Goal: Check status

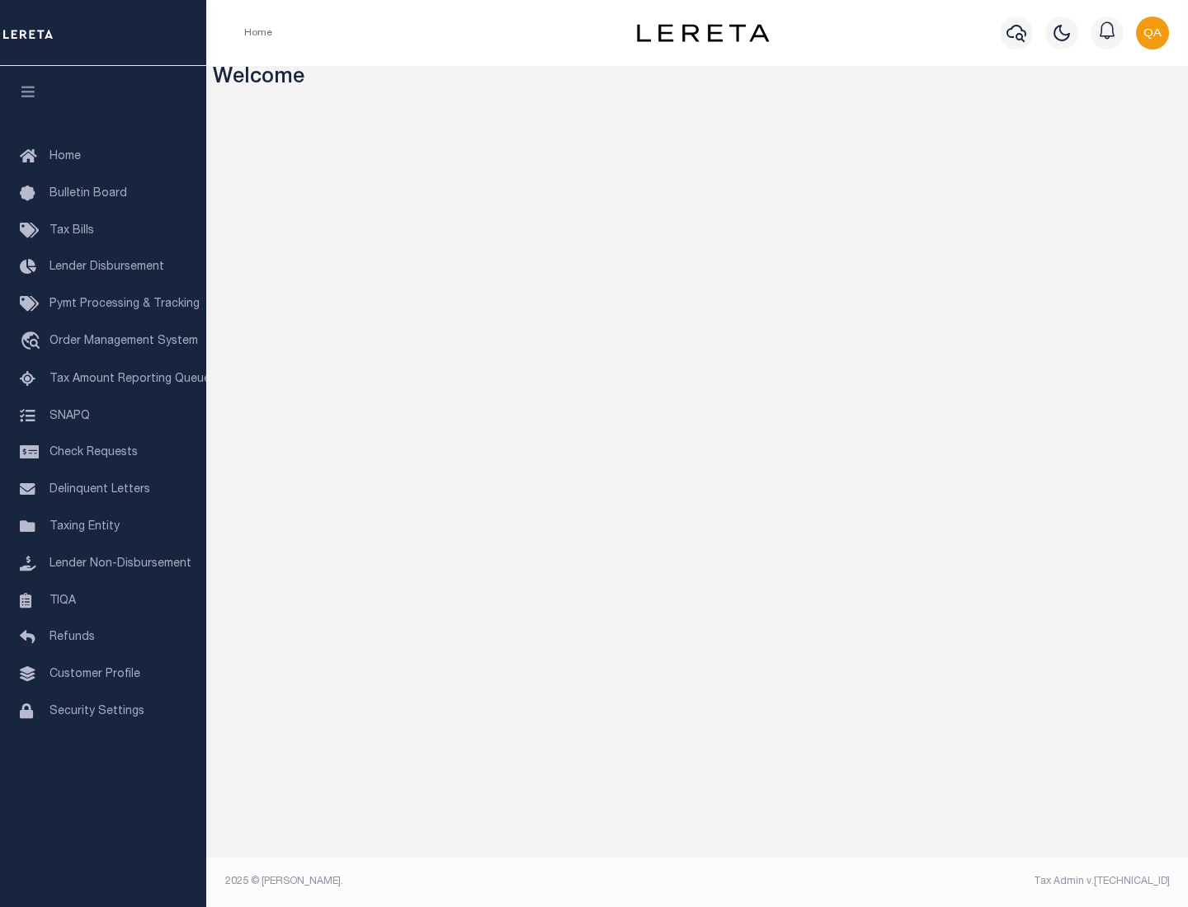
click at [103, 453] on span "Check Requests" at bounding box center [93, 453] width 88 height 12
select select "50"
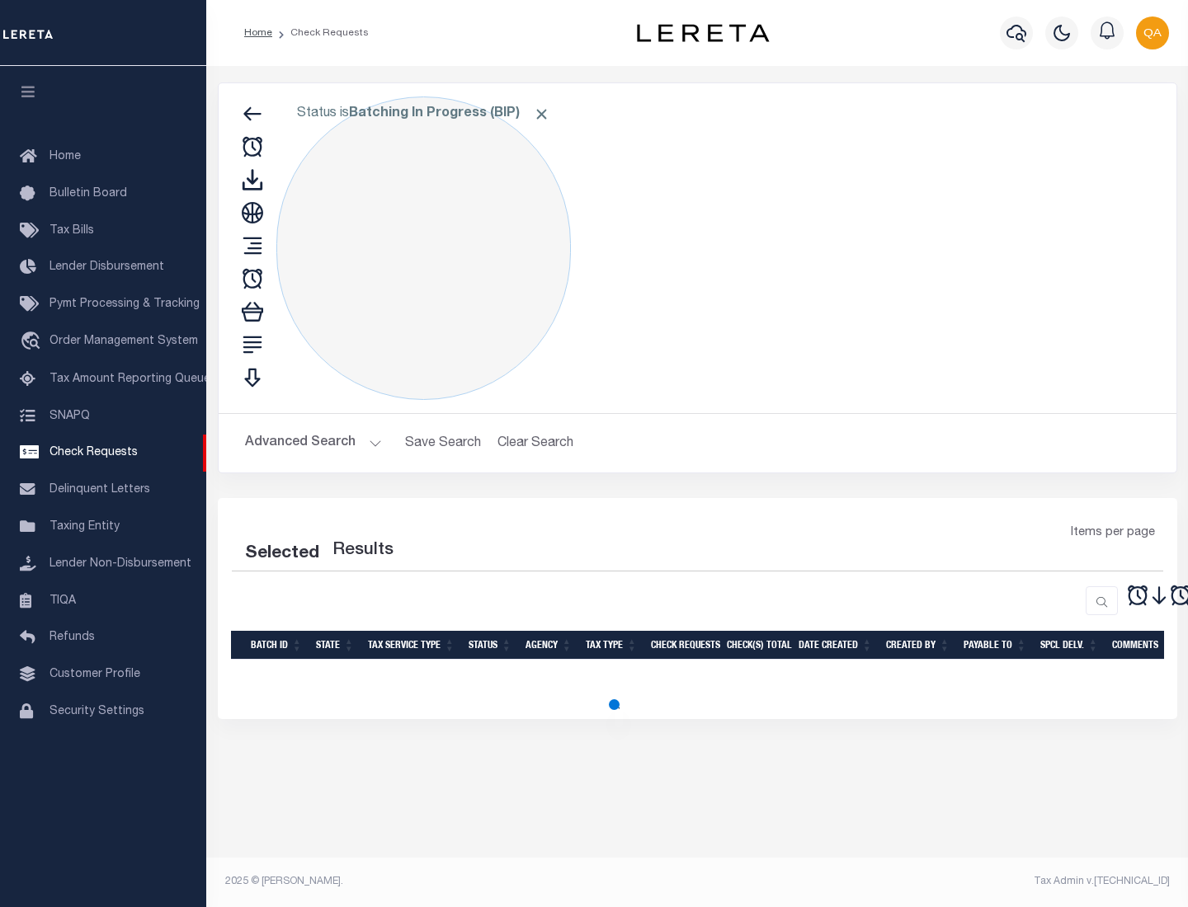
select select "50"
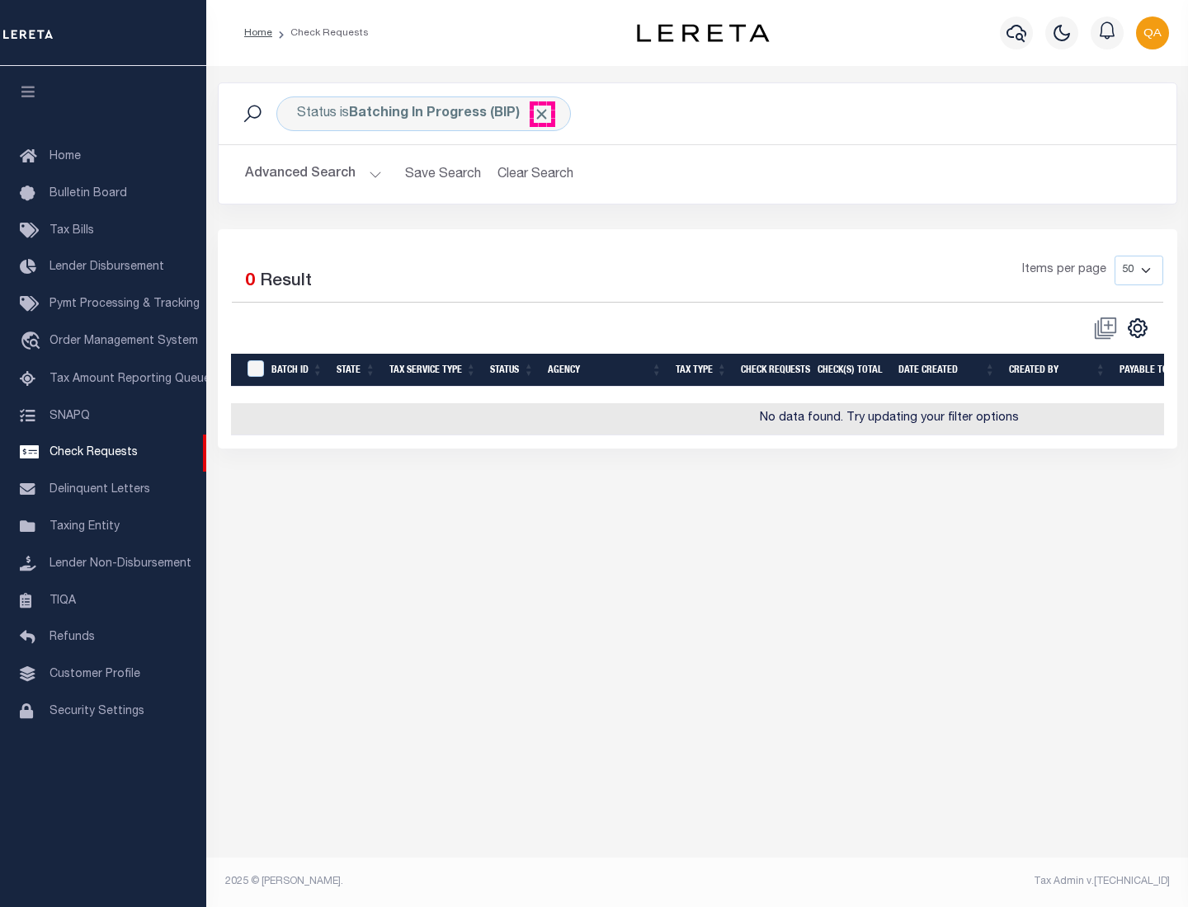
click at [542, 114] on span "Click to Remove" at bounding box center [541, 114] width 17 height 17
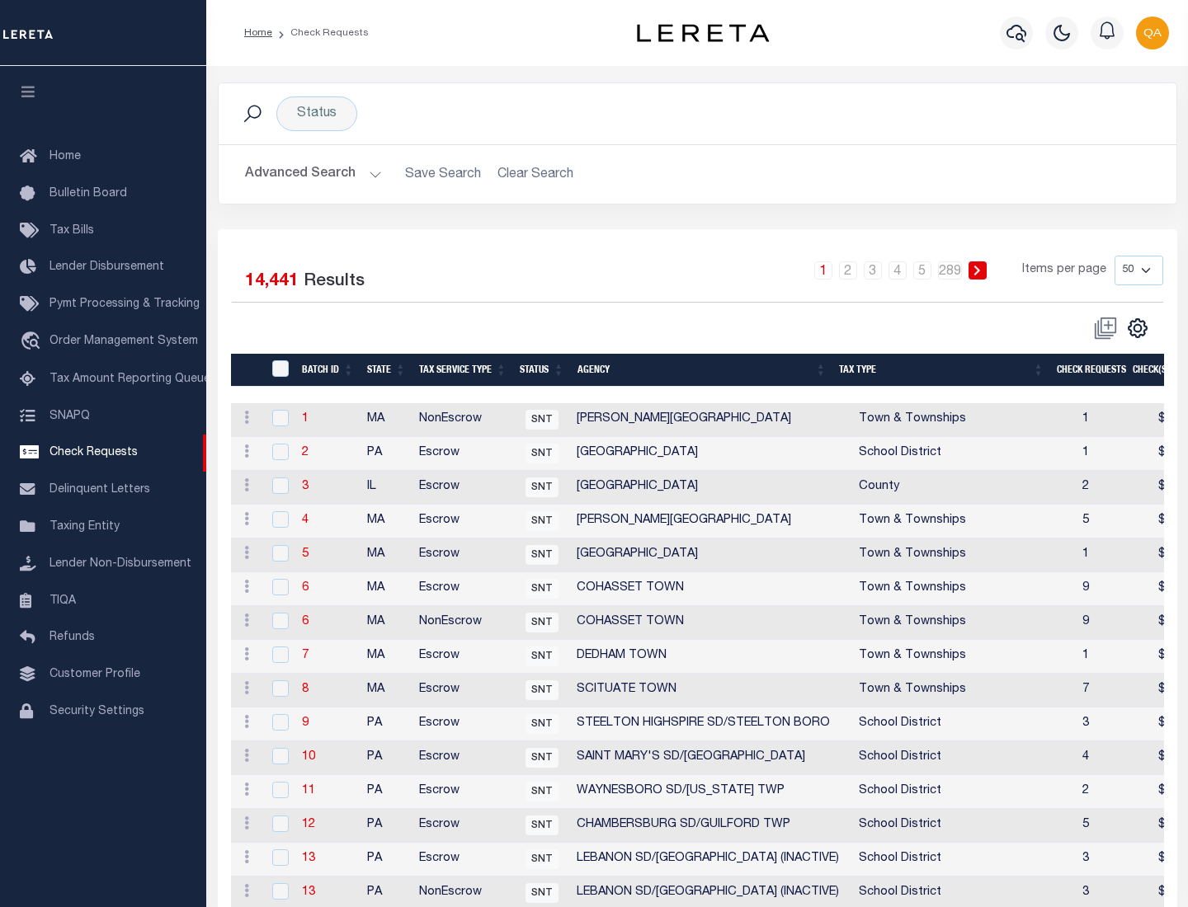
scroll to position [795, 0]
